Goal: Information Seeking & Learning: Check status

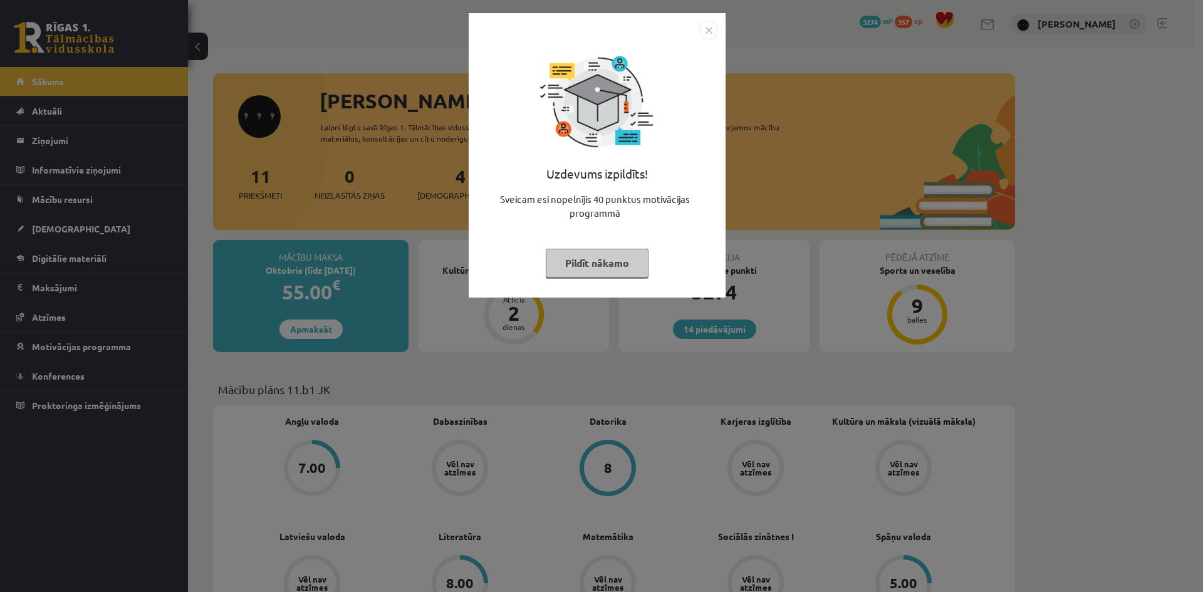
click at [718, 30] on div "Uzdevums izpildīts! Sveicam esi nopelnījis 40 punktus motivācijas programmā Pil…" at bounding box center [597, 155] width 257 height 285
click at [715, 27] on img "Close" at bounding box center [708, 30] width 19 height 19
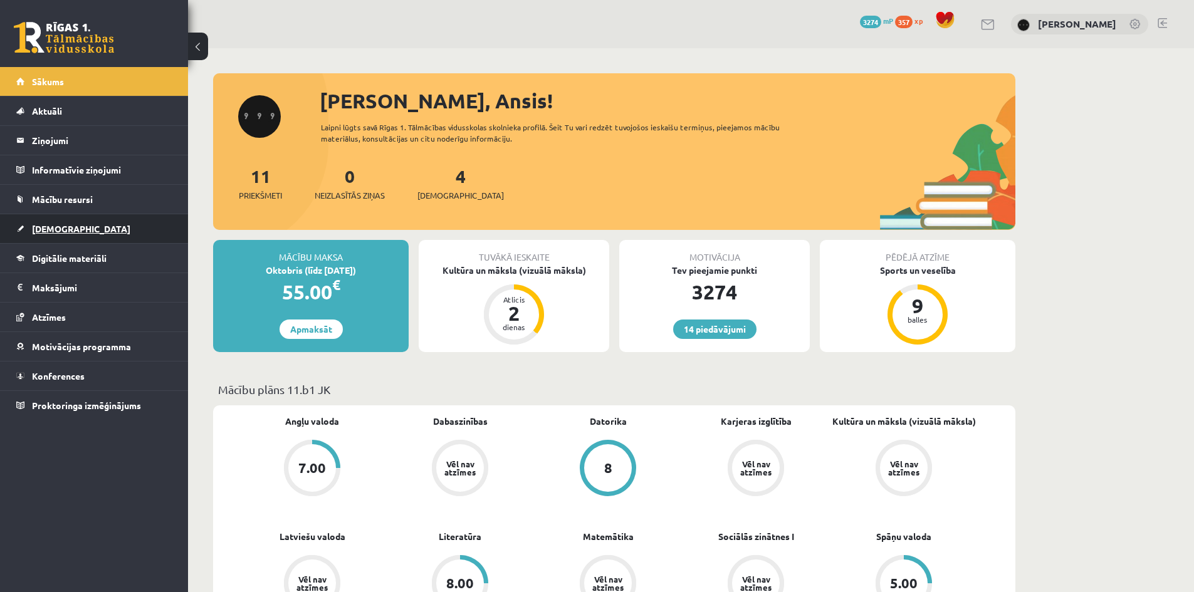
click at [48, 234] on link "[DEMOGRAPHIC_DATA]" at bounding box center [94, 228] width 156 height 29
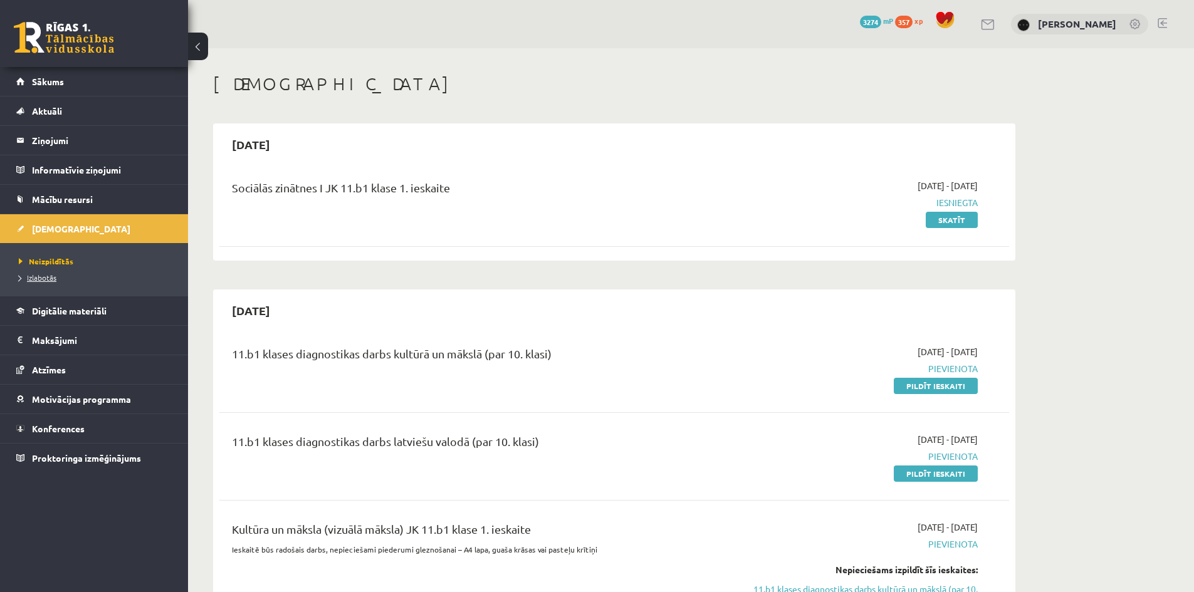
click at [39, 276] on span "Izlabotās" at bounding box center [38, 278] width 38 height 10
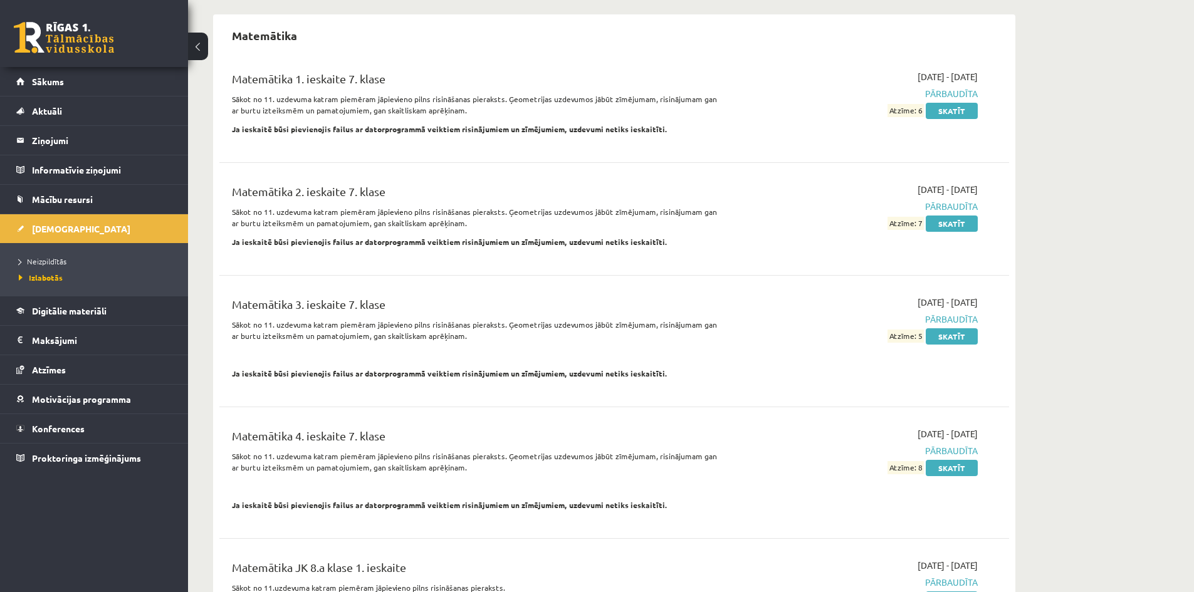
scroll to position [10592, 0]
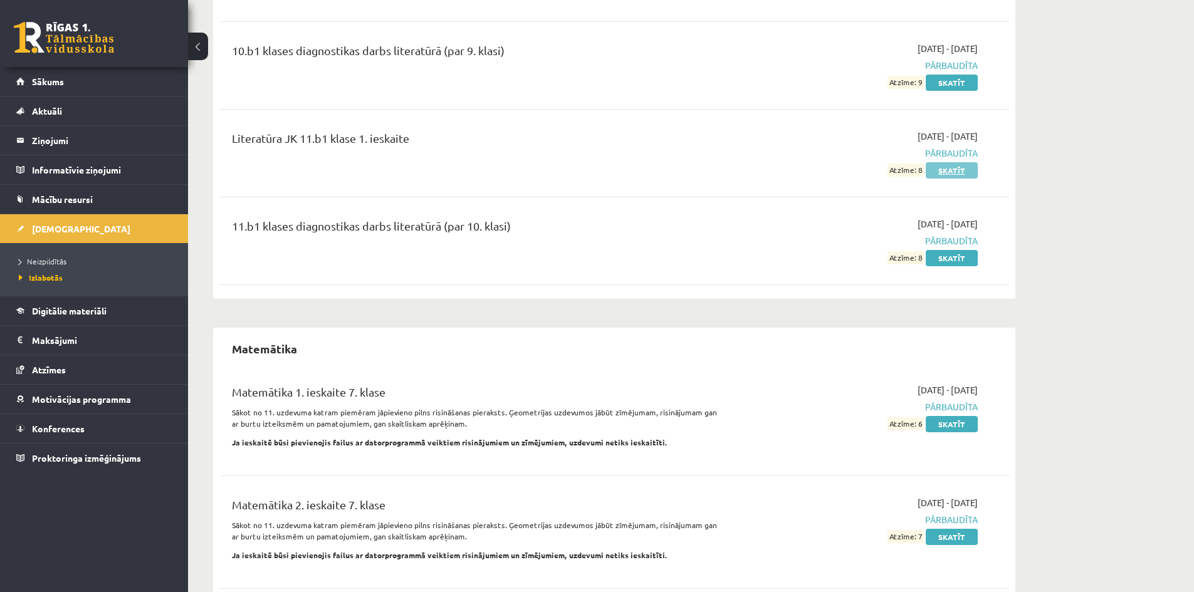
click at [959, 162] on link "Skatīt" at bounding box center [952, 170] width 52 height 16
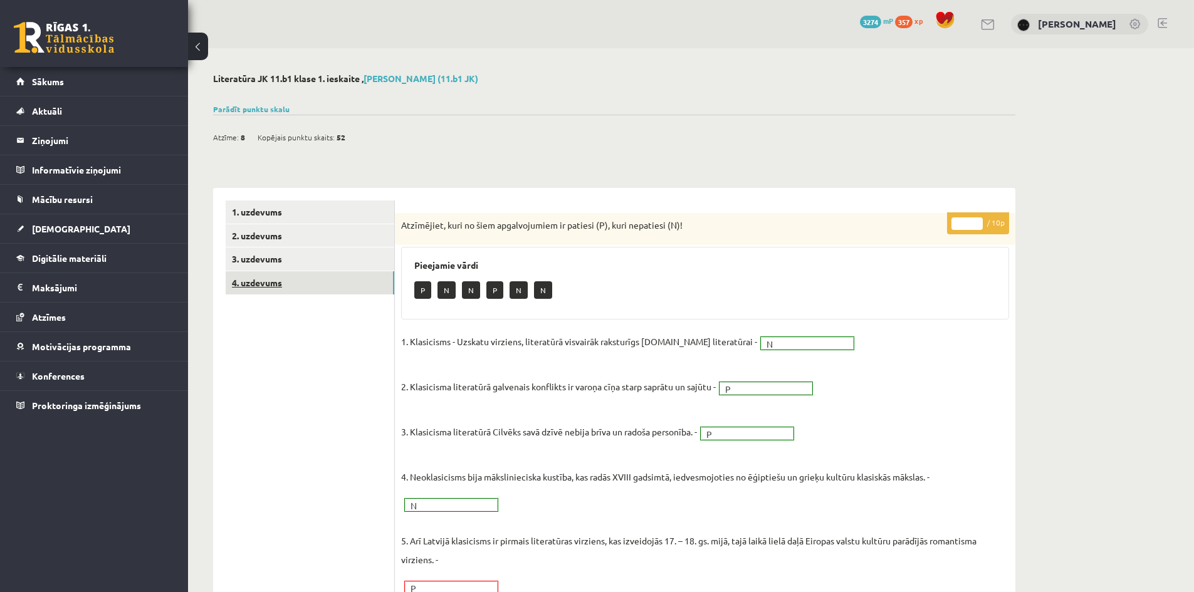
click at [290, 283] on link "4. uzdevums" at bounding box center [310, 282] width 169 height 23
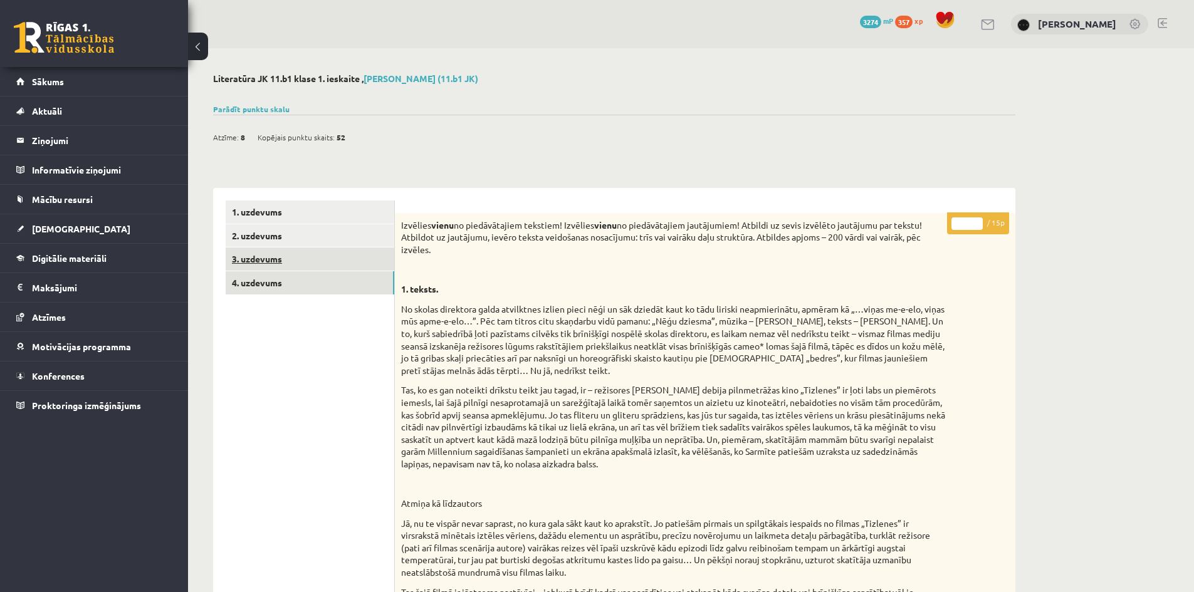
click at [312, 266] on link "3. uzdevums" at bounding box center [310, 259] width 169 height 23
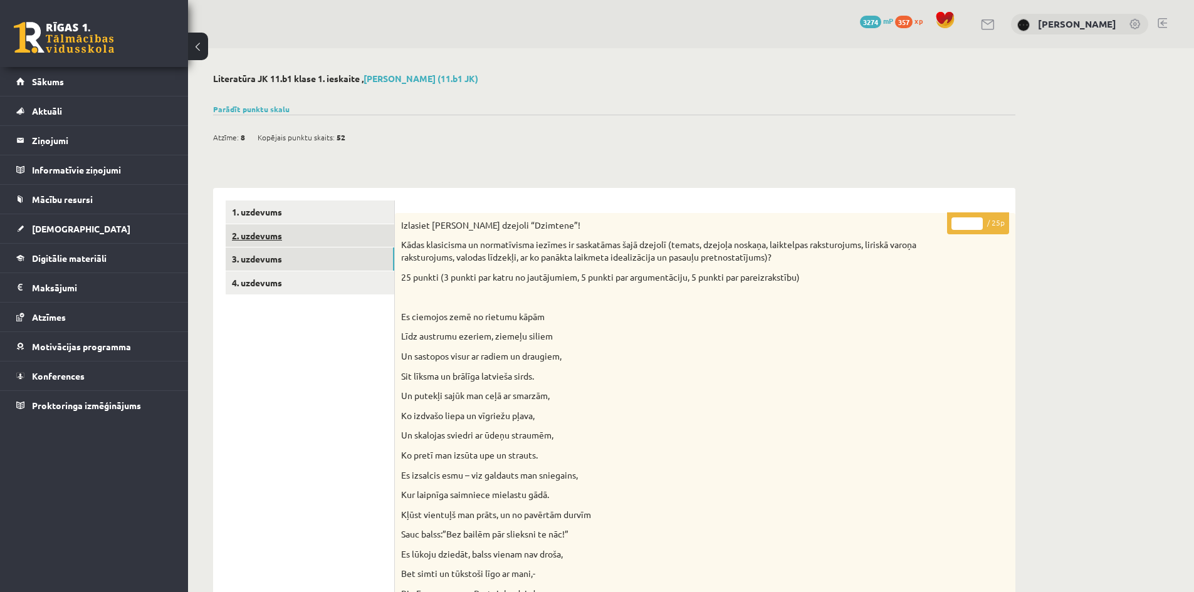
click at [318, 243] on link "2. uzdevums" at bounding box center [310, 235] width 169 height 23
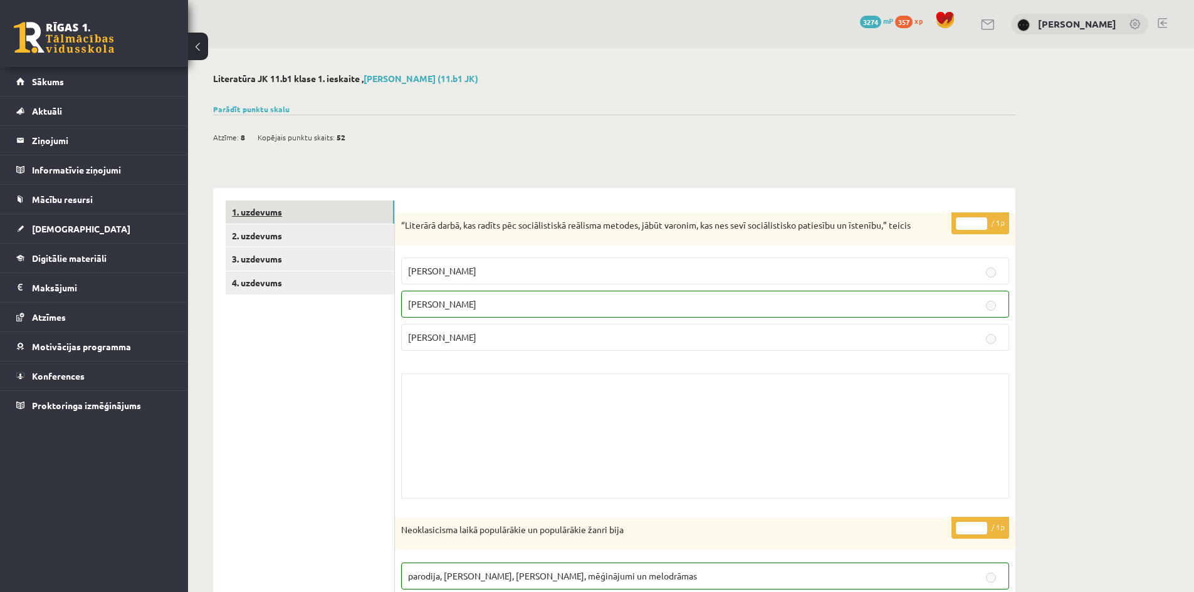
click at [352, 208] on link "1. uzdevums" at bounding box center [310, 212] width 169 height 23
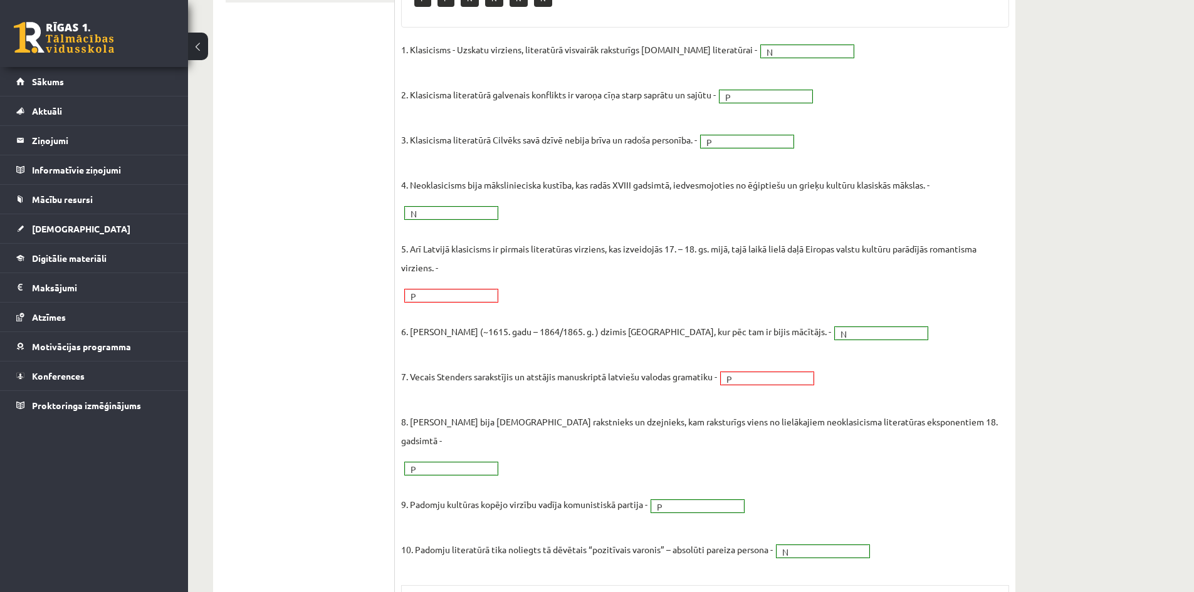
scroll to position [229, 0]
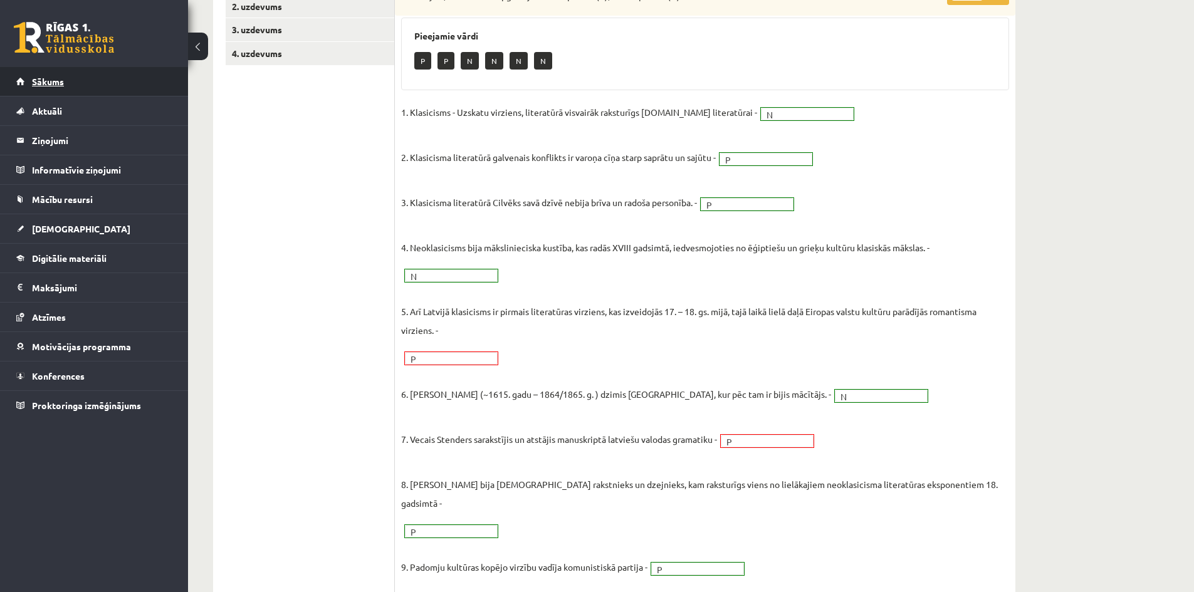
click at [94, 68] on link "Sākums" at bounding box center [94, 81] width 156 height 29
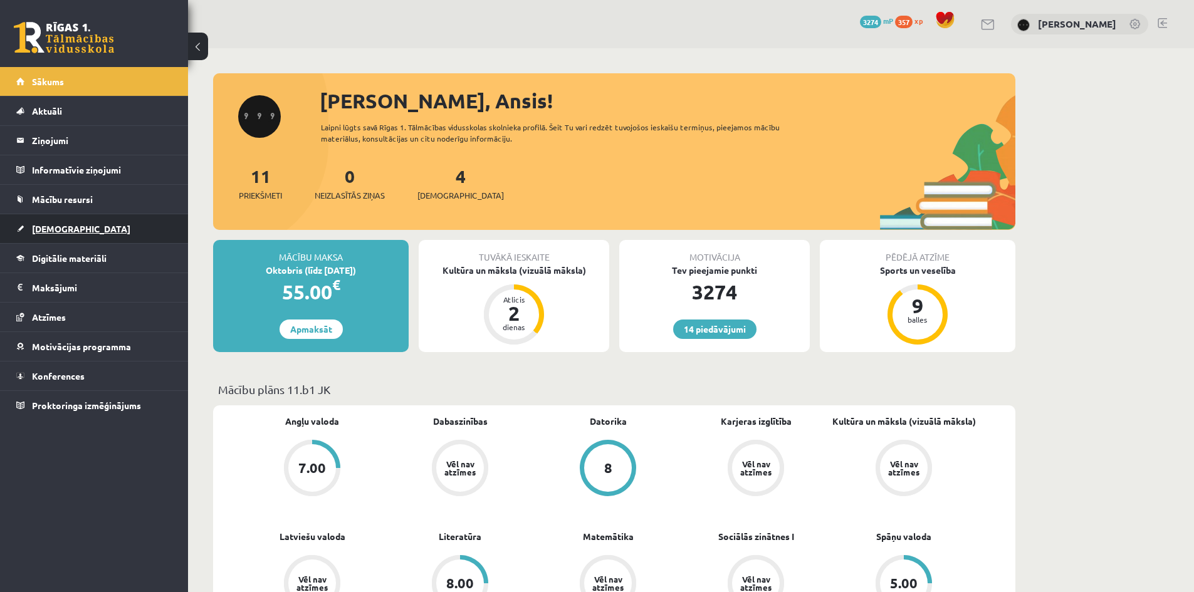
click at [81, 216] on link "[DEMOGRAPHIC_DATA]" at bounding box center [94, 228] width 156 height 29
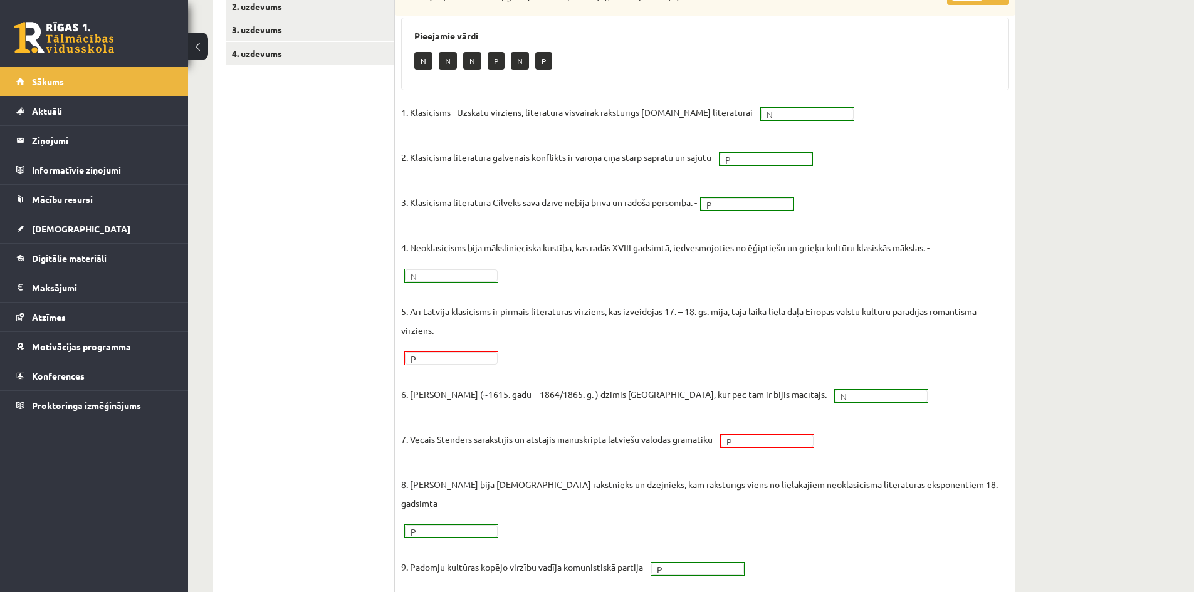
scroll to position [417, 0]
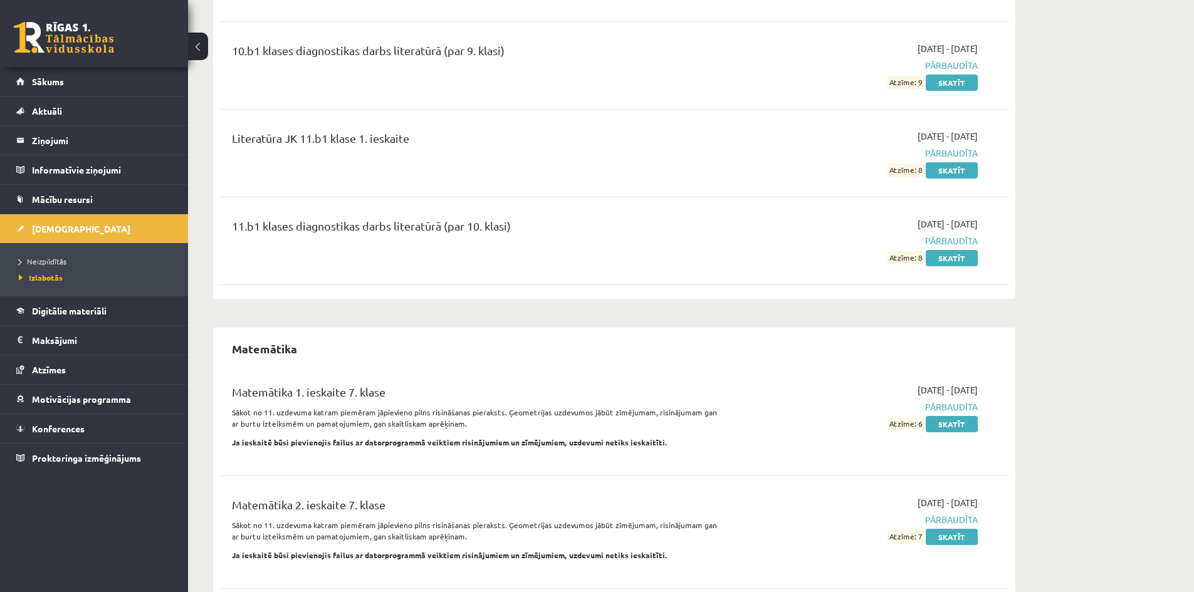
scroll to position [10655, 0]
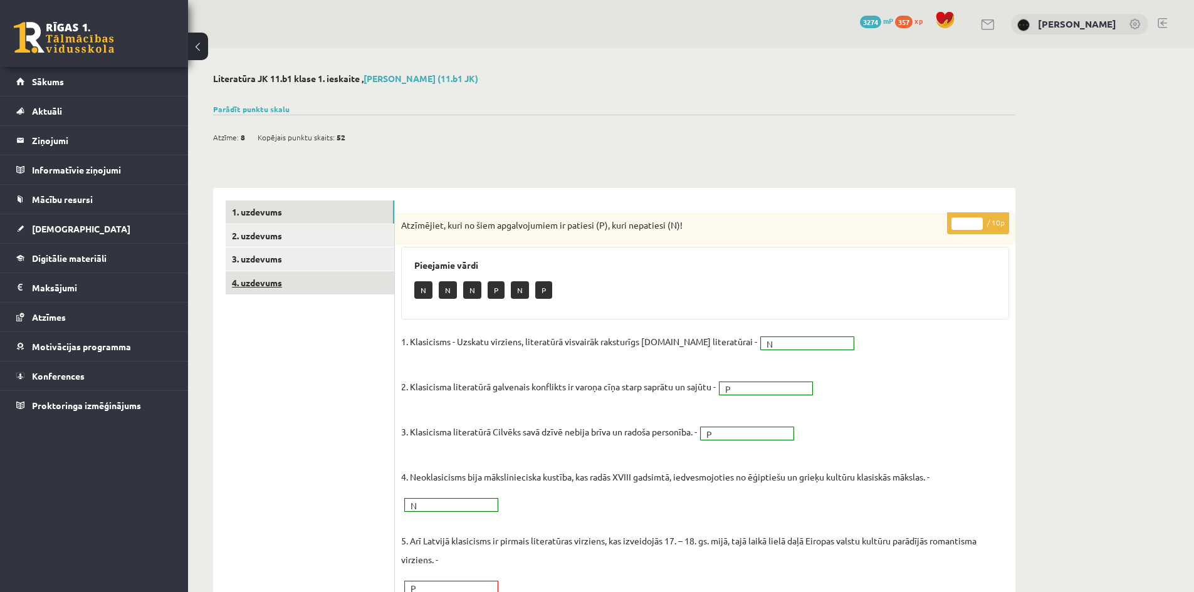
click at [328, 273] on link "4. uzdevums" at bounding box center [310, 282] width 169 height 23
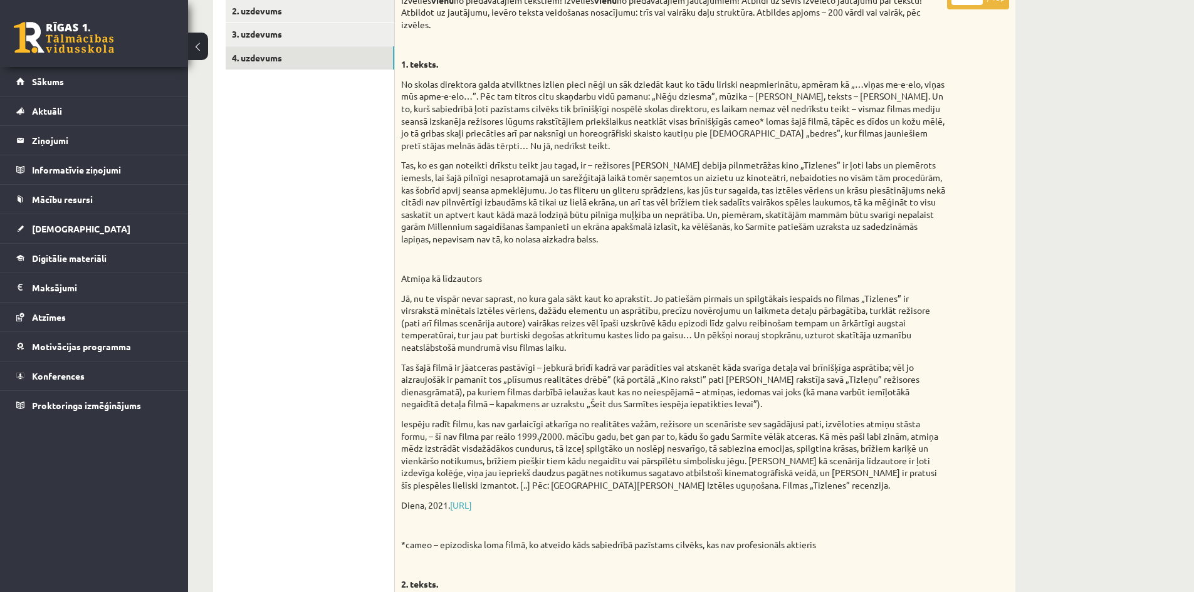
scroll to position [162, 0]
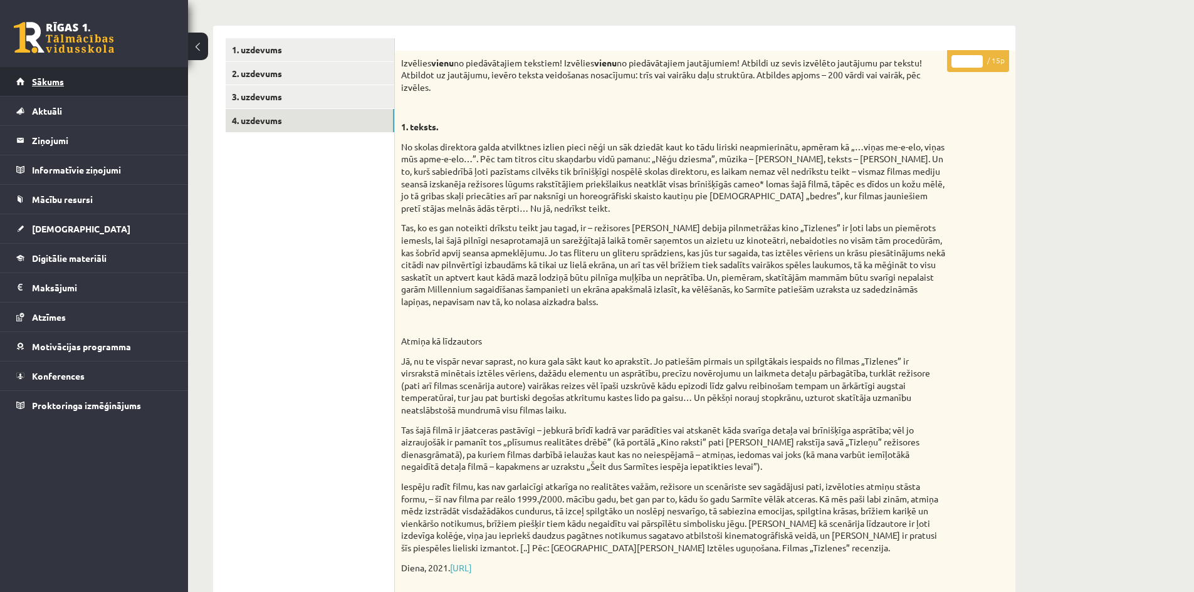
click at [105, 72] on link "Sākums" at bounding box center [94, 81] width 156 height 29
